Goal: Find specific page/section: Find specific page/section

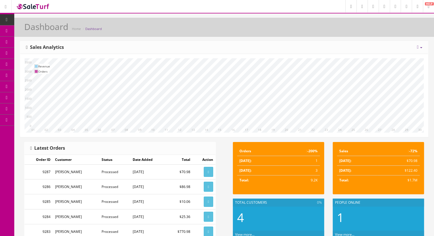
click at [39, 32] on span "Products" at bounding box center [41, 30] width 14 height 5
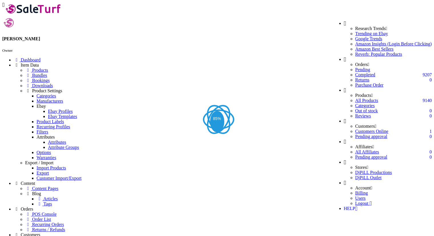
paste input "CY5Plate-1"
drag, startPoint x: 58, startPoint y: 63, endPoint x: 24, endPoint y: 62, distance: 34.5
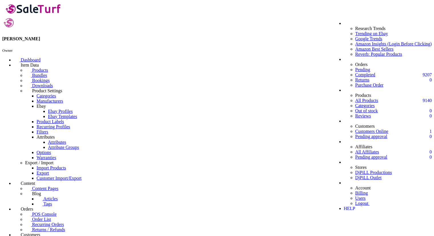
paste input "mdp7u"
type input "mdp7u"
click at [44, 68] on span "Products" at bounding box center [40, 70] width 16 height 5
